Goal: Information Seeking & Learning: Find contact information

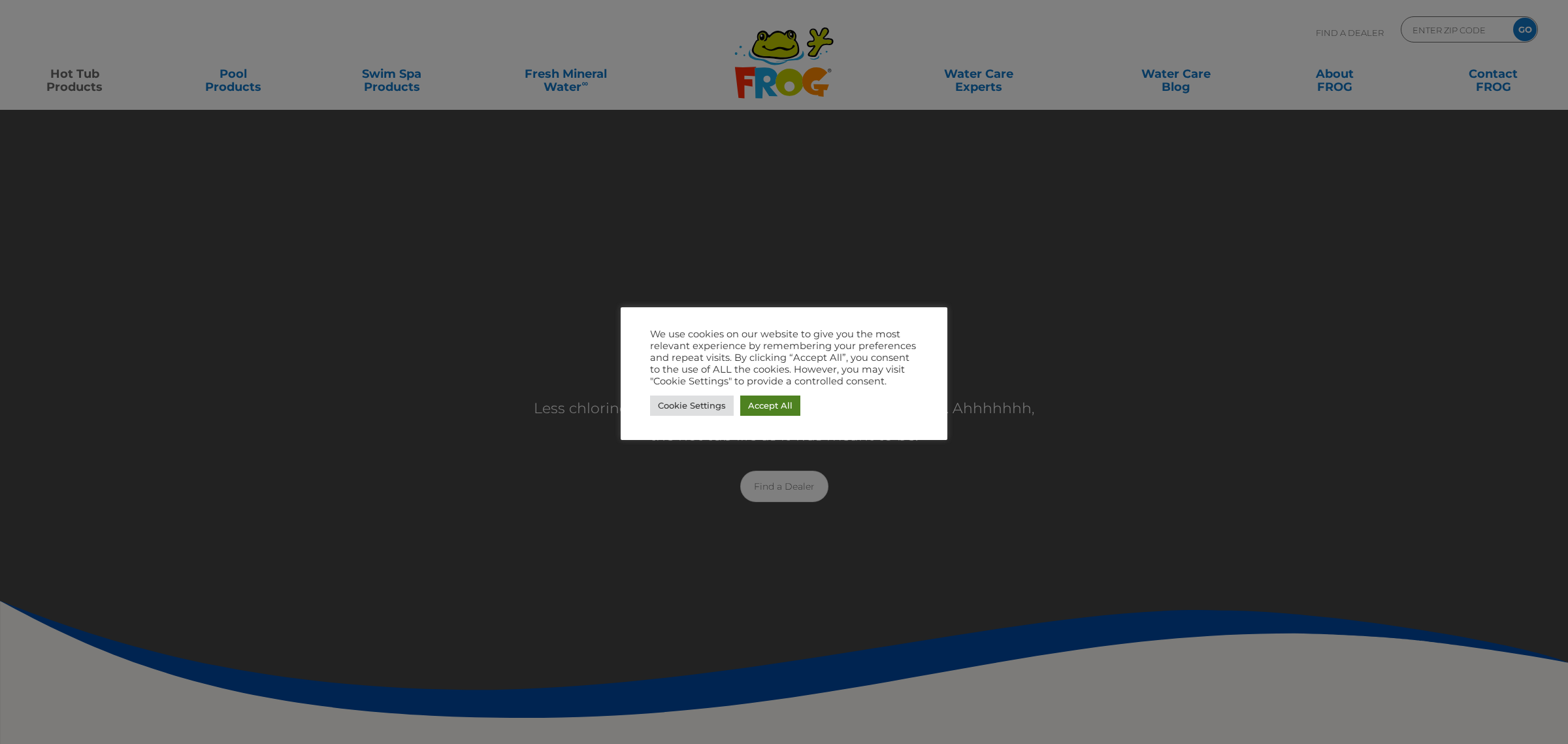
click at [775, 396] on link "Accept All" at bounding box center [770, 405] width 60 height 20
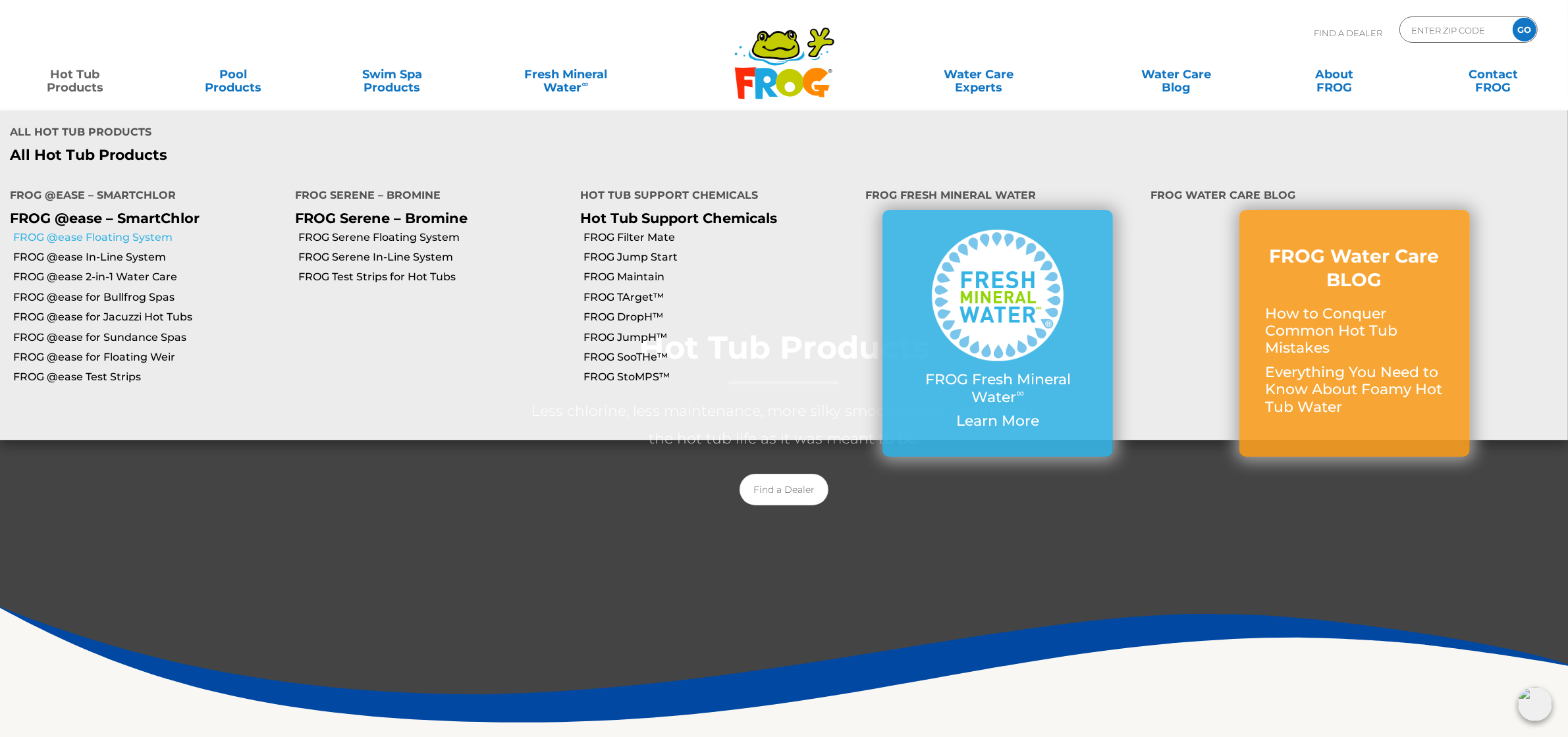
click at [122, 231] on link "FROG @ease Floating System" at bounding box center [149, 238] width 272 height 15
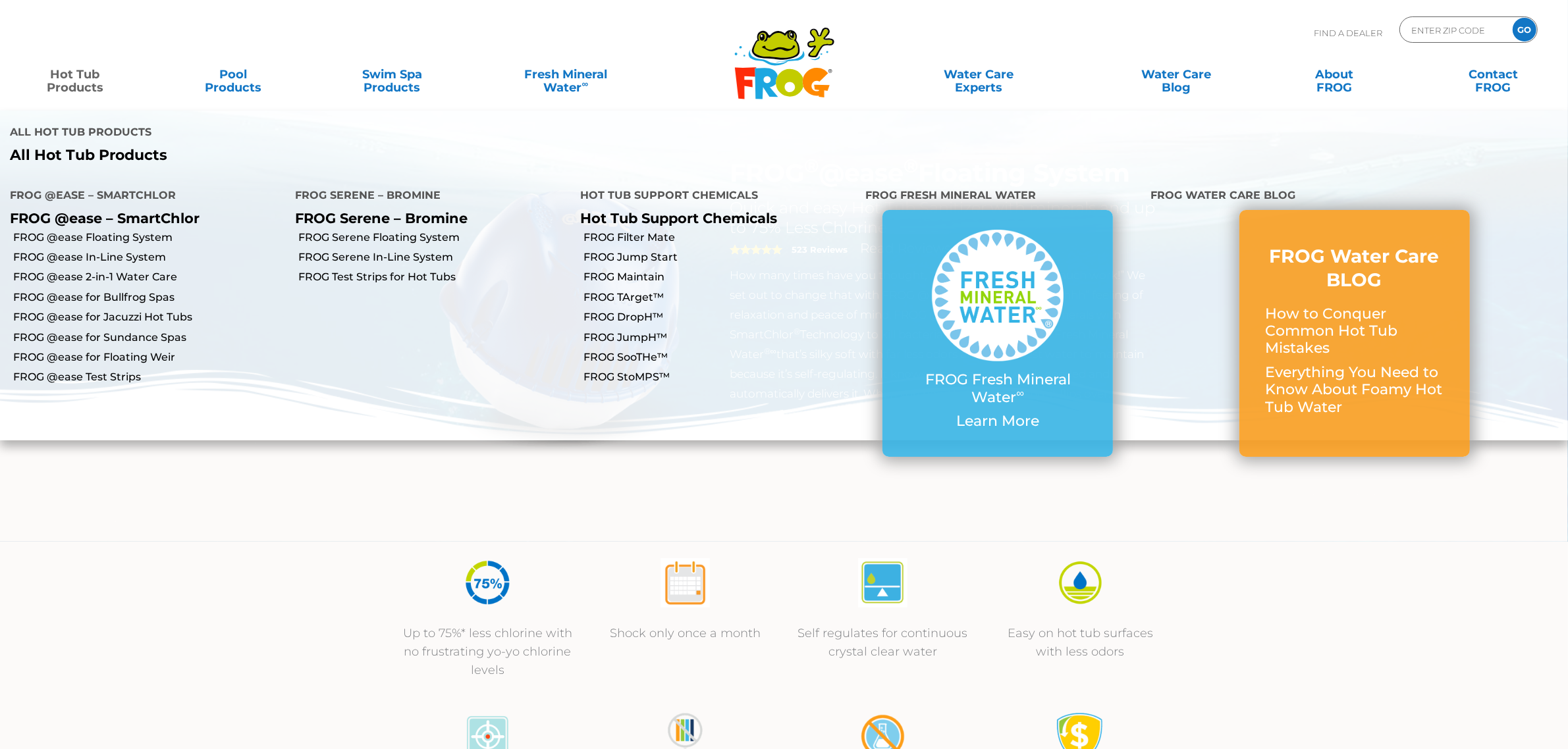
click at [84, 69] on link "Hot Tub Products" at bounding box center [74, 74] width 123 height 27
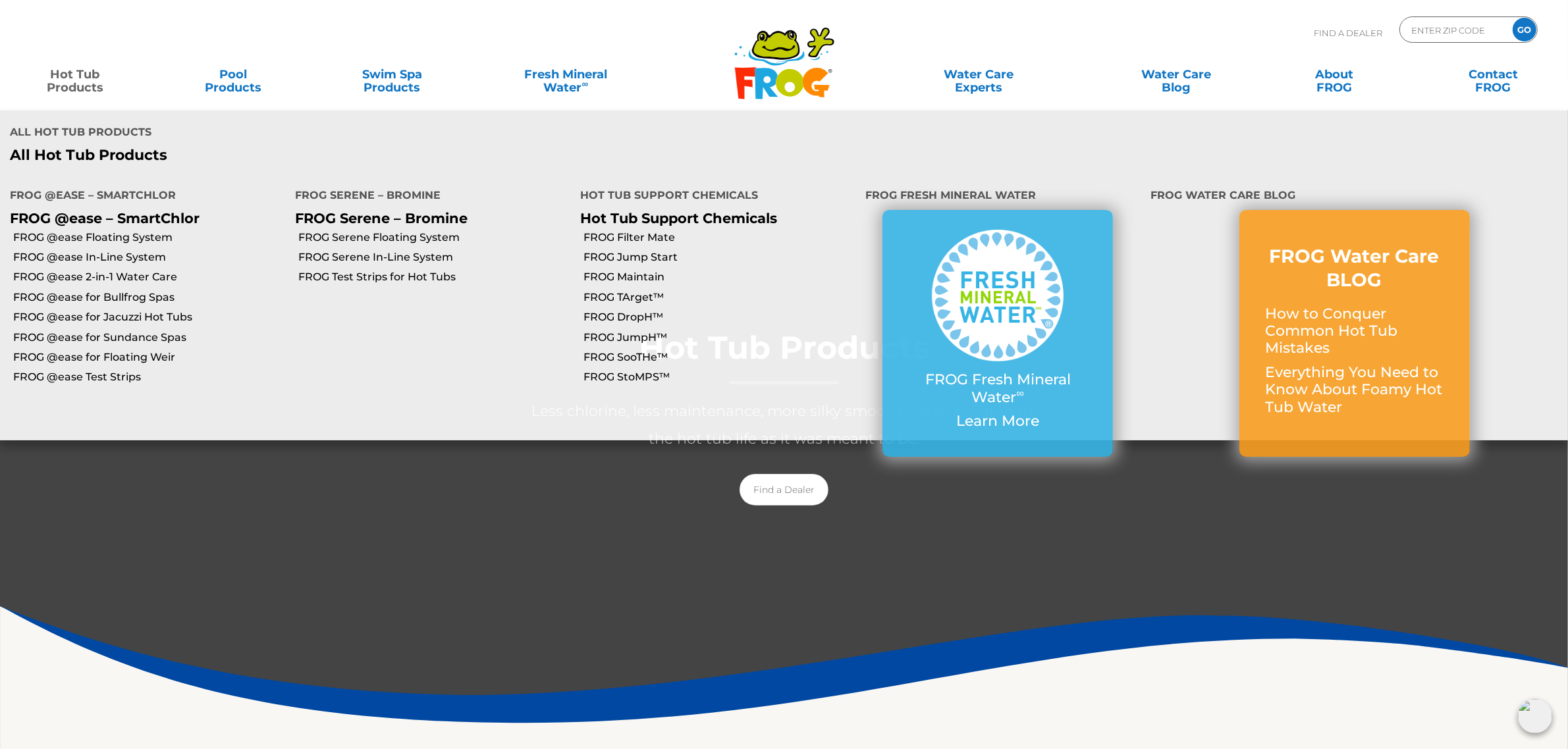
click at [84, 88] on link "Hot Tub Products" at bounding box center [74, 74] width 123 height 27
click at [132, 270] on link "FROG @ease 2-in-1 Water Care" at bounding box center [149, 277] width 272 height 15
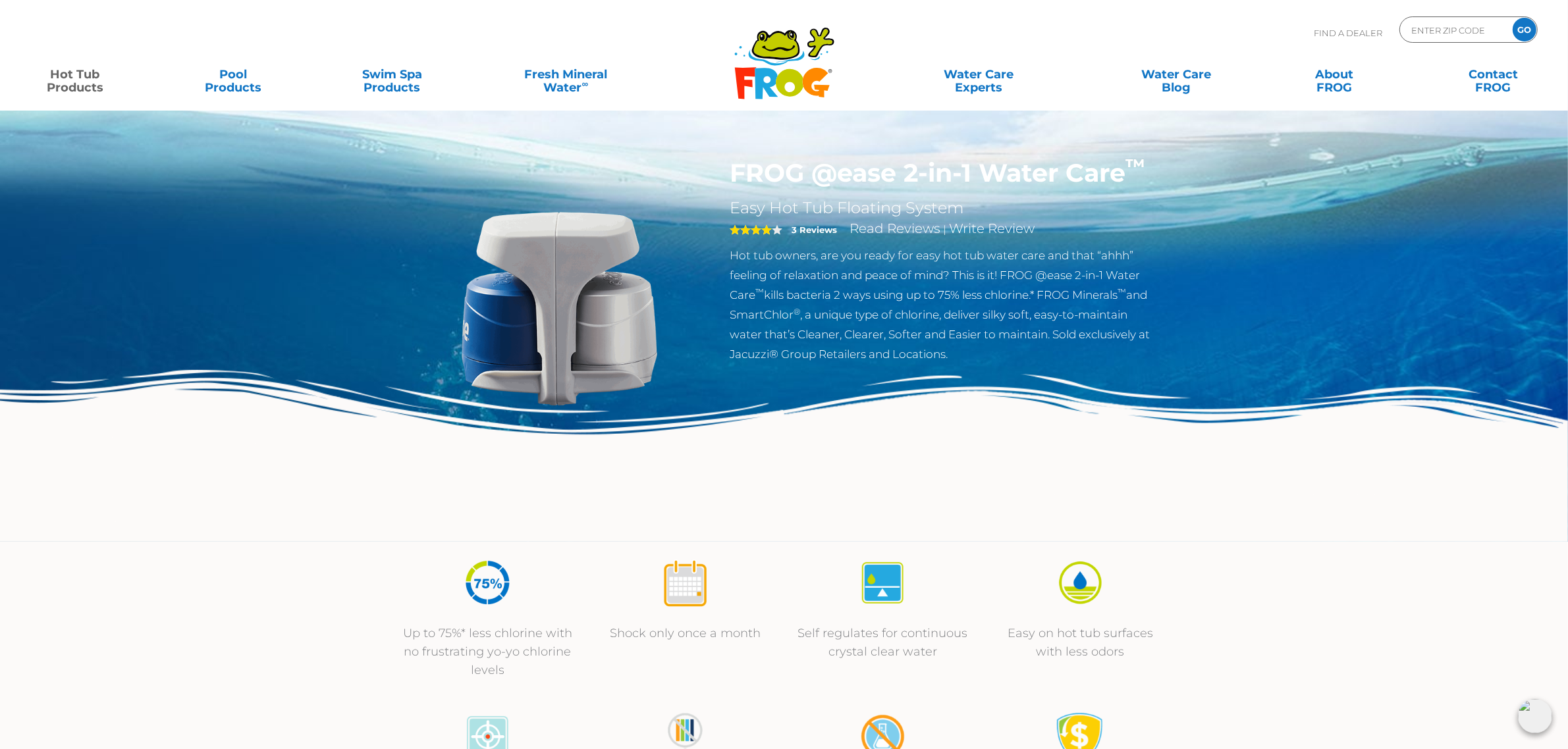
click at [553, 270] on img at bounding box center [559, 308] width 301 height 301
click at [866, 171] on h1 "FROG @ease 2-in-1 Water Care ™" at bounding box center [944, 173] width 430 height 31
click at [1460, 31] on input "Zip Code Form" at bounding box center [1454, 30] width 89 height 19
type input "55387"
click at [1512, 18] on input "GO" at bounding box center [1524, 30] width 24 height 24
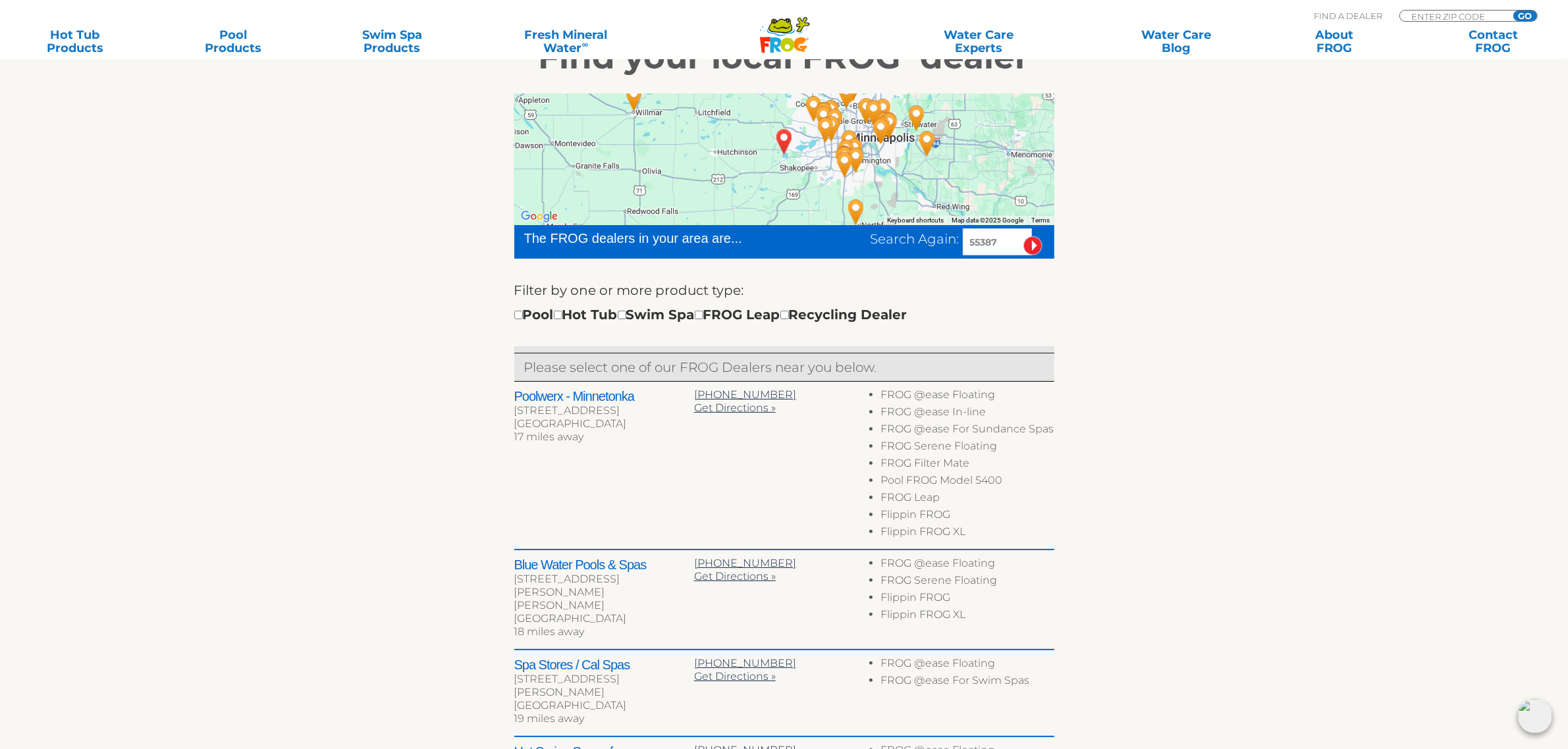
scroll to position [274, 0]
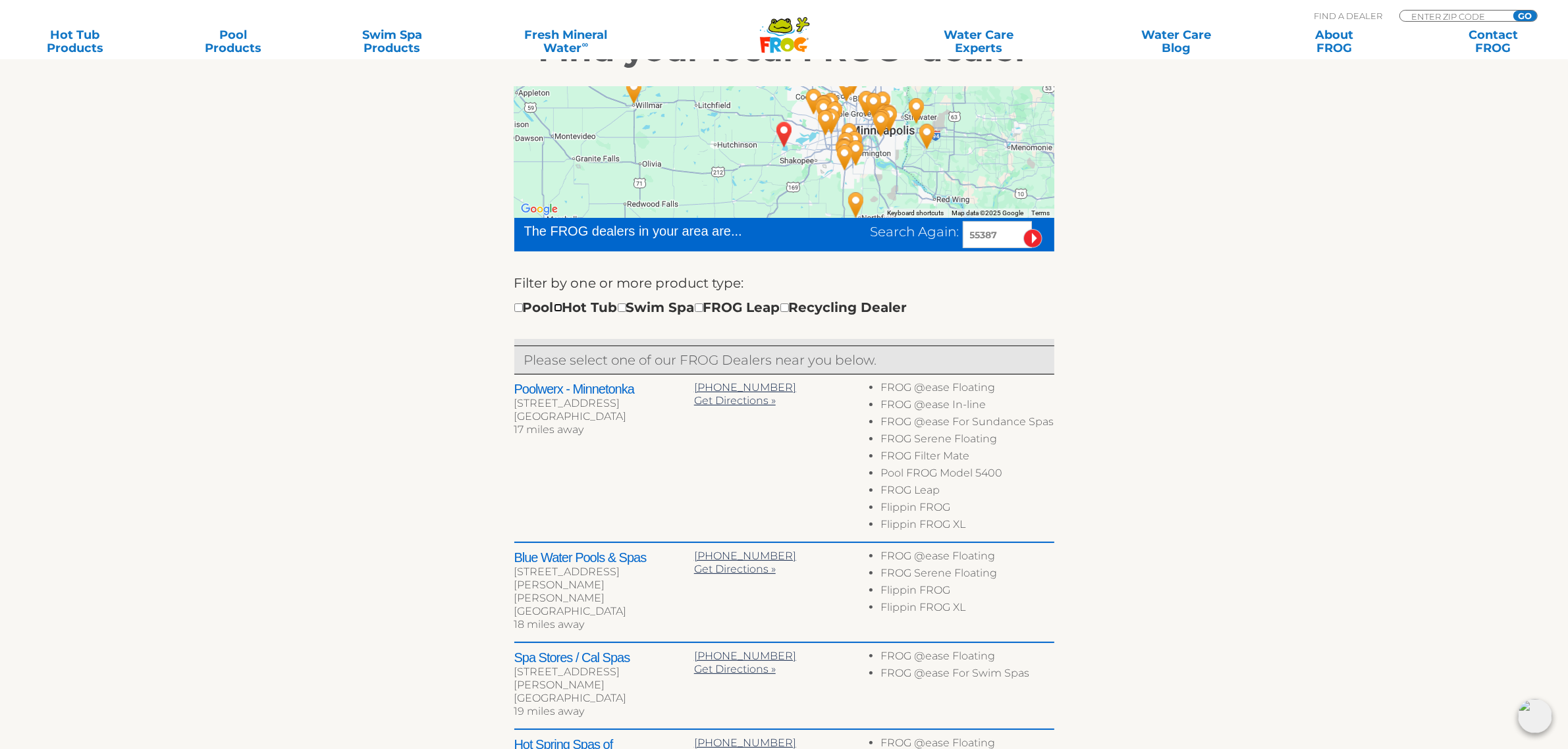
click at [563, 308] on input "checkbox" at bounding box center [558, 307] width 9 height 9
checkbox input "true"
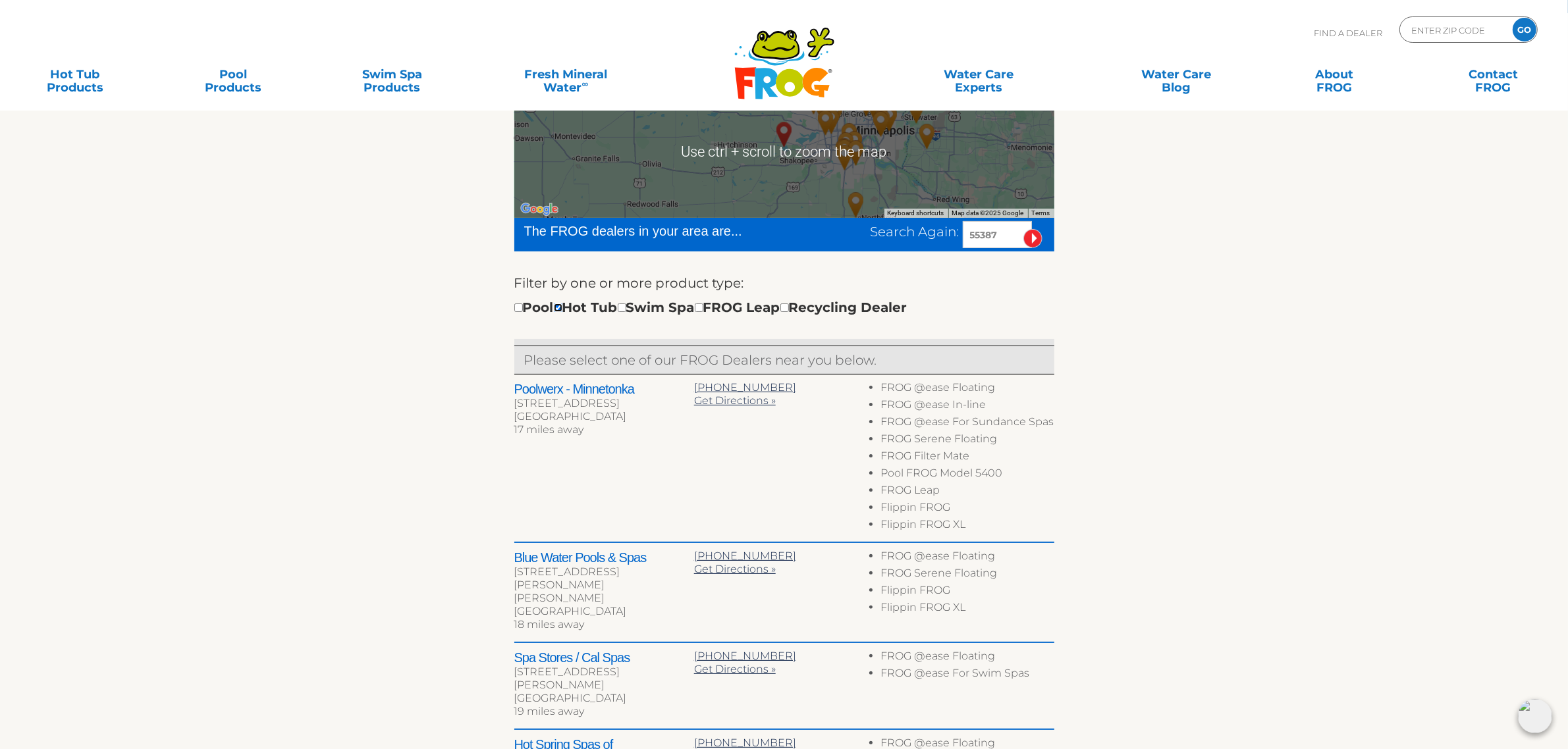
scroll to position [0, 0]
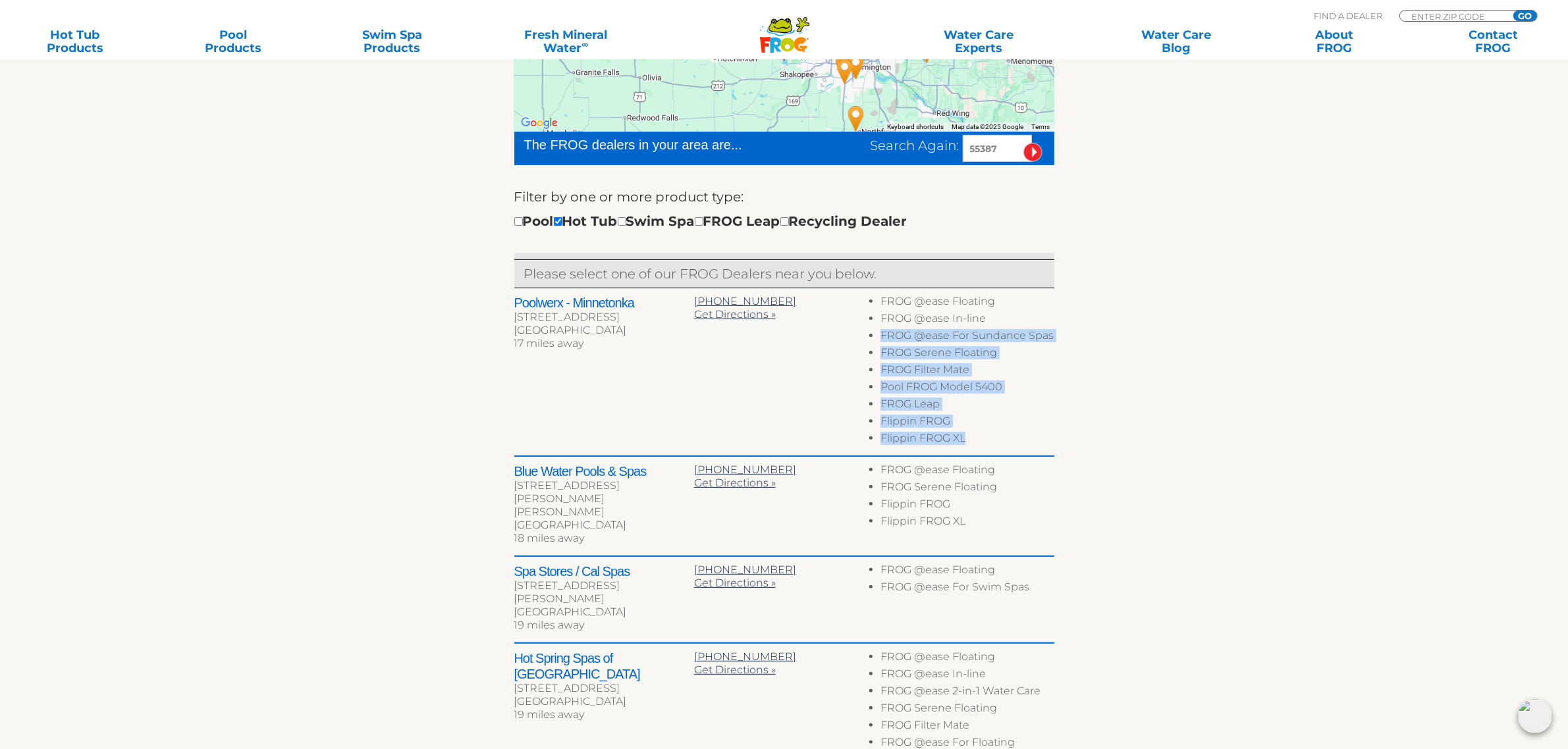
drag, startPoint x: 1091, startPoint y: 336, endPoint x: 1090, endPoint y: 437, distance: 101.0
click at [1090, 437] on div "To navigate the map with touch gestures double-tap and hold your finger on the …" at bounding box center [784, 500] width 810 height 1033
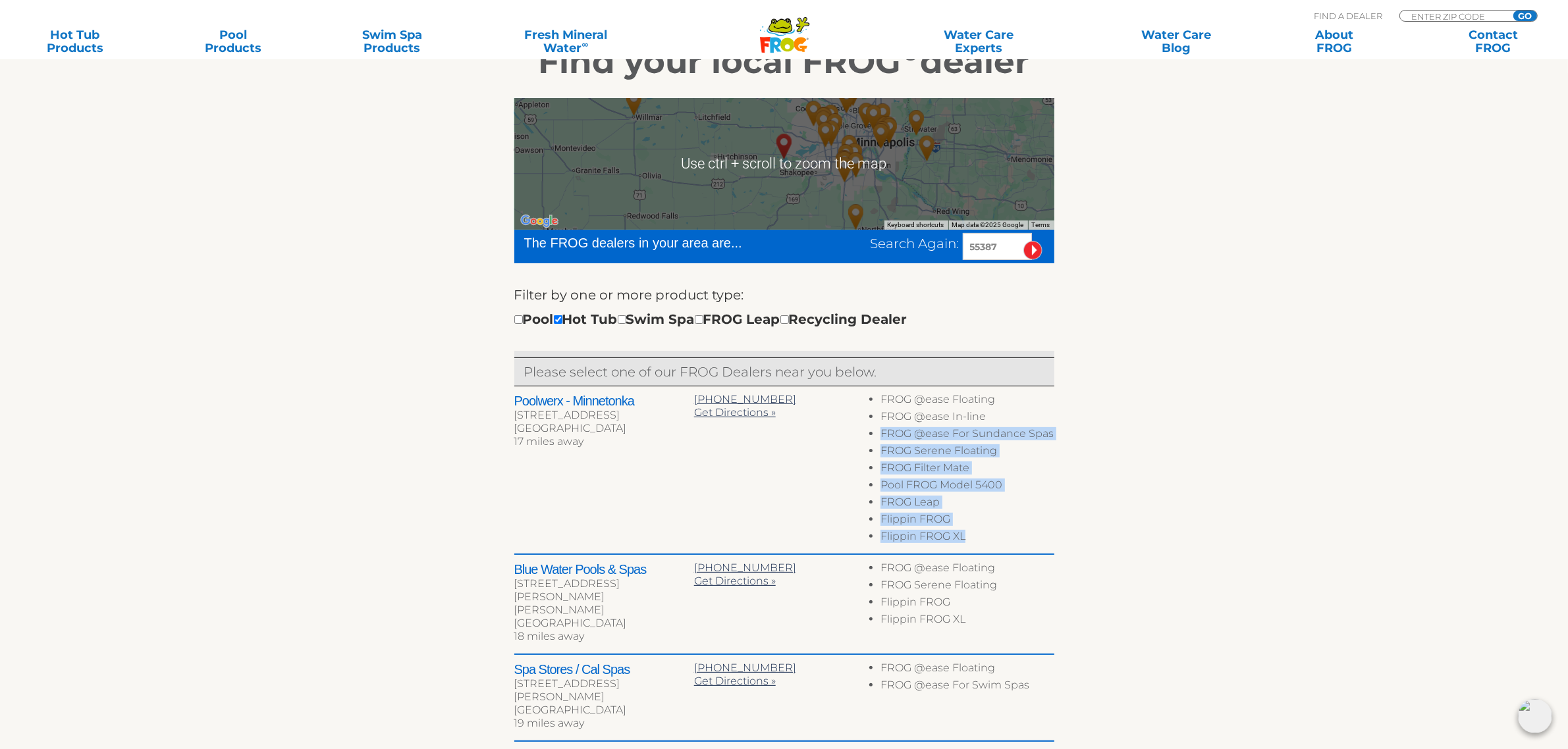
scroll to position [274, 0]
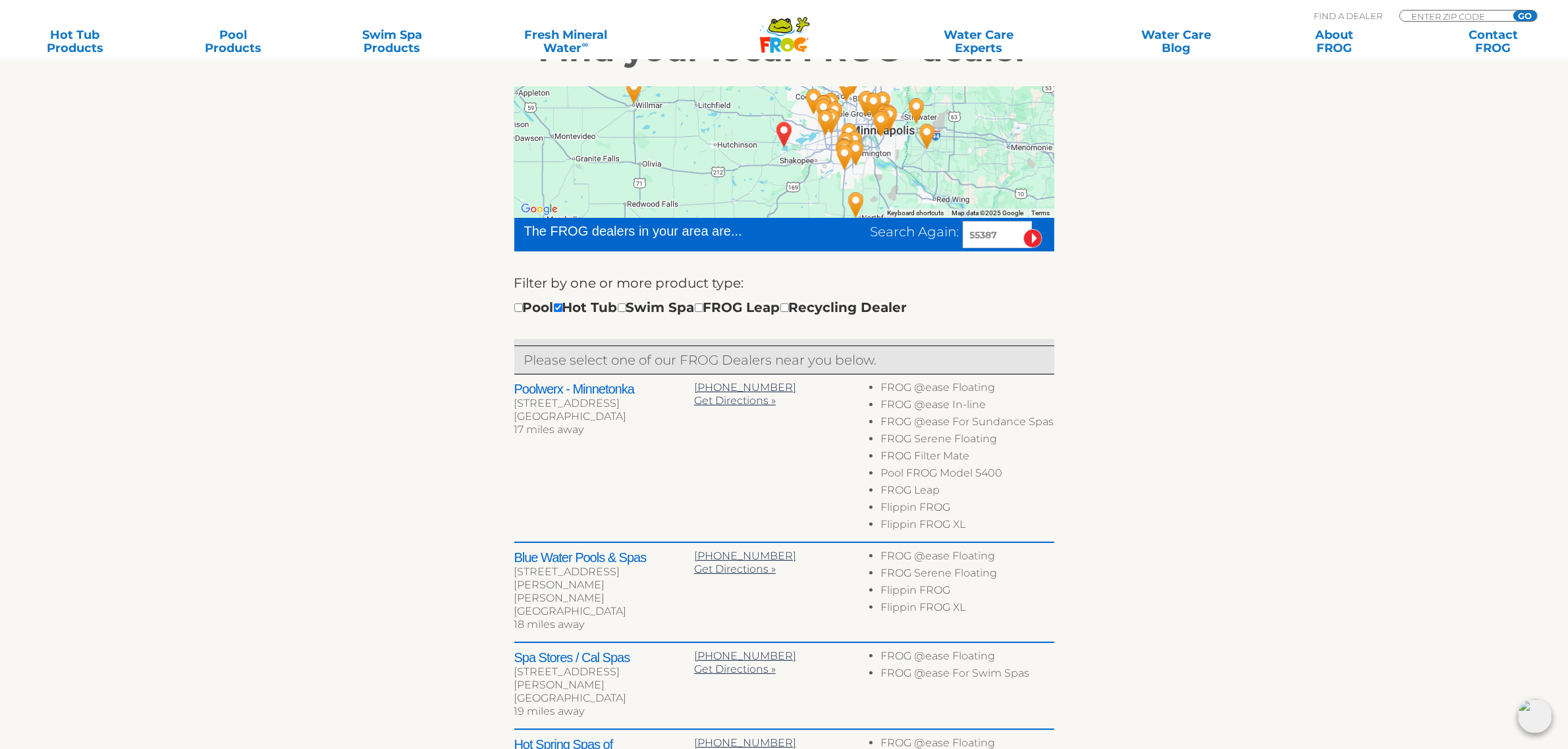
click at [999, 229] on input "55387" at bounding box center [997, 235] width 69 height 27
drag, startPoint x: 1004, startPoint y: 232, endPoint x: 950, endPoint y: 243, distance: 55.1
click at [950, 243] on div "Search Again: 55387" at bounding box center [962, 235] width 184 height 27
type input "golde"
